Goal: Task Accomplishment & Management: Manage account settings

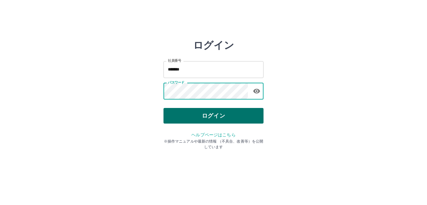
click at [198, 116] on button "ログイン" at bounding box center [214, 116] width 100 height 16
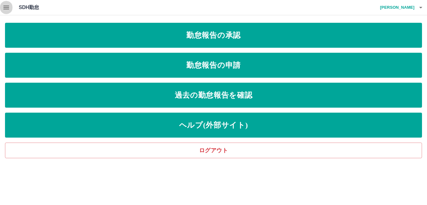
click at [8, 10] on icon "button" at bounding box center [7, 8] width 8 height 8
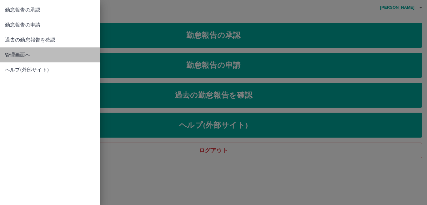
click at [15, 53] on span "管理画面へ" at bounding box center [50, 55] width 90 height 8
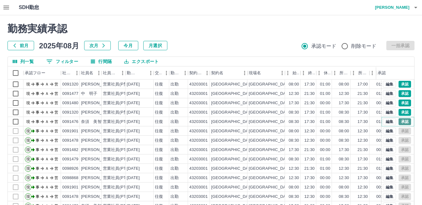
click at [398, 122] on button "承認" at bounding box center [404, 121] width 13 height 7
click at [398, 113] on button "承認" at bounding box center [404, 112] width 13 height 7
click at [398, 102] on button "承認" at bounding box center [404, 103] width 13 height 7
click at [400, 94] on button "承認" at bounding box center [404, 93] width 13 height 7
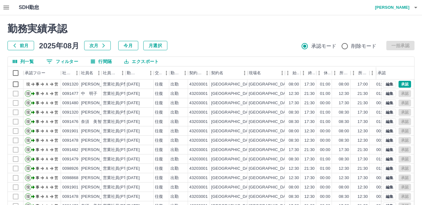
click at [414, 8] on icon "button" at bounding box center [416, 8] width 8 height 8
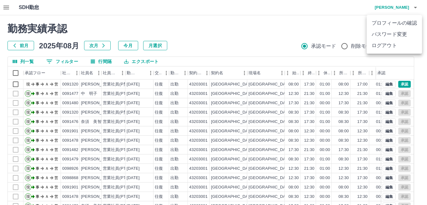
click at [387, 43] on li "ログアウト" at bounding box center [394, 45] width 55 height 11
